Goal: Information Seeking & Learning: Check status

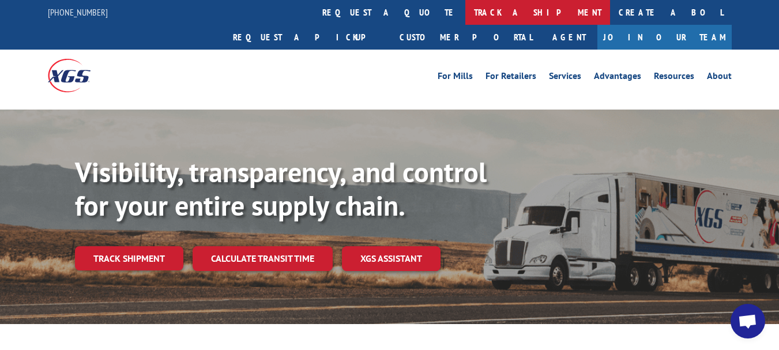
click at [466, 16] on link "track a shipment" at bounding box center [538, 12] width 145 height 25
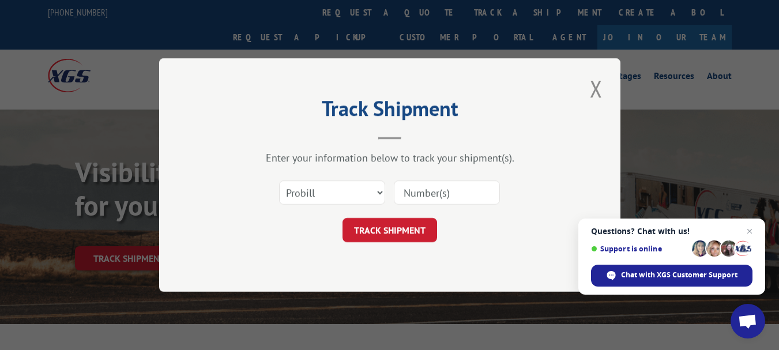
click at [449, 203] on input at bounding box center [447, 193] width 106 height 24
type input "17512290"
click at [396, 233] on button "TRACK SHIPMENT" at bounding box center [390, 230] width 95 height 24
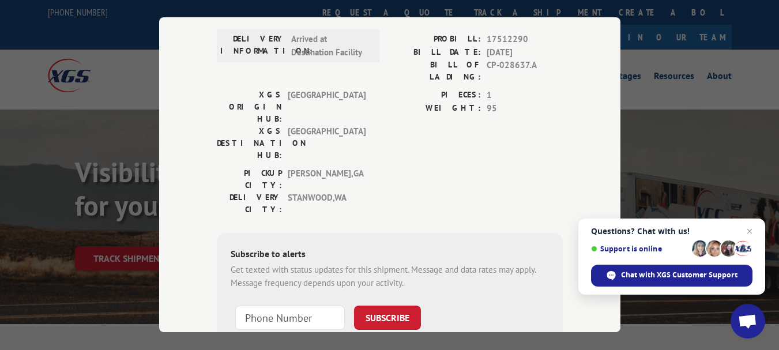
scroll to position [231, 0]
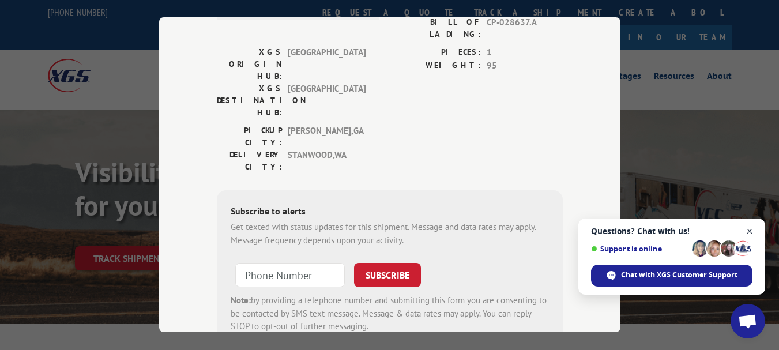
click at [749, 233] on span "Open chat" at bounding box center [750, 231] width 14 height 14
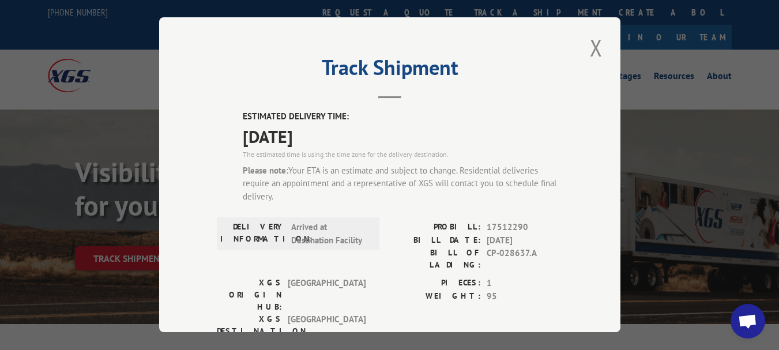
scroll to position [115, 0]
